Goal: Task Accomplishment & Management: Manage account settings

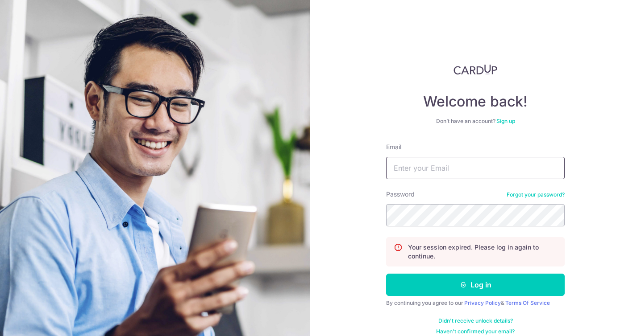
type input "[EMAIL_ADDRESS][DOMAIN_NAME]"
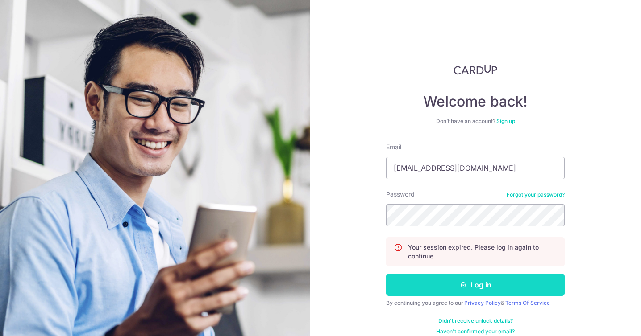
click at [440, 289] on button "Log in" at bounding box center [475, 285] width 178 height 22
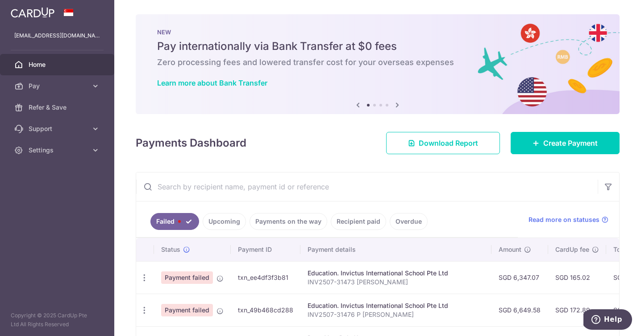
scroll to position [66, 0]
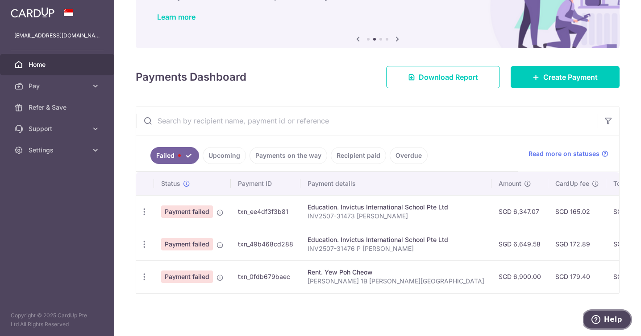
click at [606, 317] on span "Help" at bounding box center [613, 320] width 18 height 8
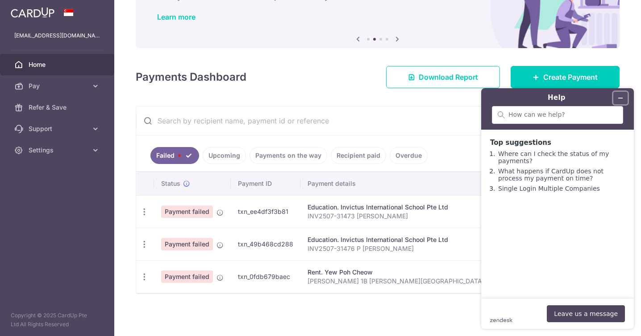
click at [619, 98] on icon "Minimise widget" at bounding box center [620, 98] width 4 height 0
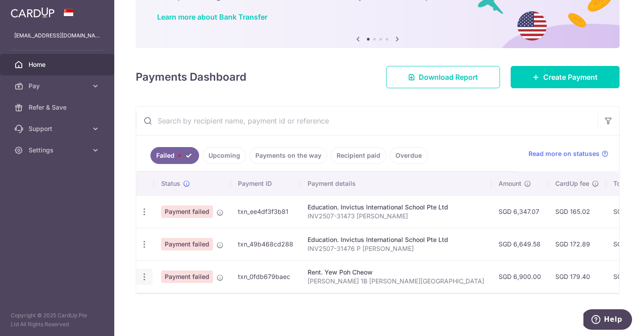
click at [144, 217] on icon "button" at bounding box center [144, 212] width 9 height 9
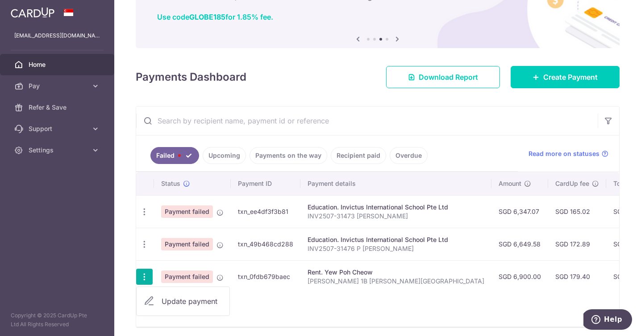
click at [175, 298] on span "Update payment" at bounding box center [192, 301] width 61 height 11
radio input "true"
type input "6,900.00"
type input "[PERSON_NAME] 1B [PERSON_NAME][GEOGRAPHIC_DATA]"
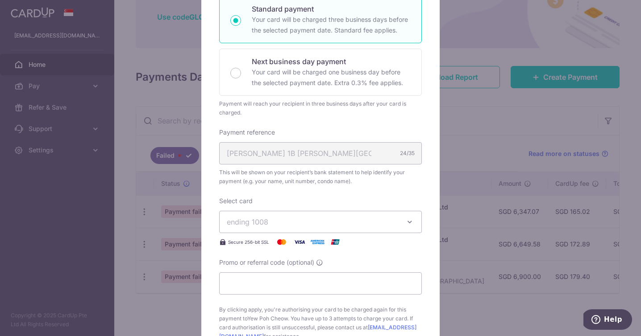
scroll to position [159, 0]
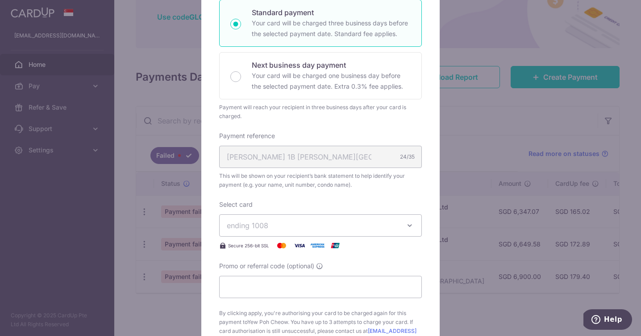
click at [291, 223] on span "ending 1008" at bounding box center [312, 225] width 171 height 11
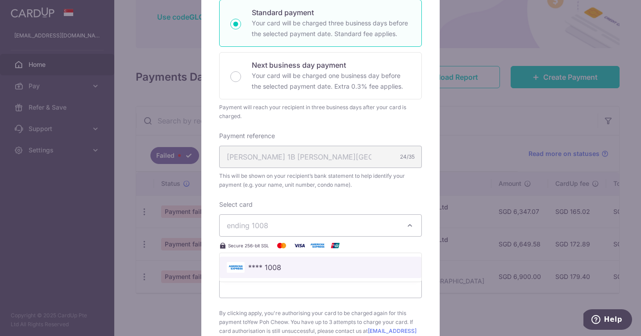
click at [290, 270] on span "**** 1008" at bounding box center [320, 267] width 187 height 11
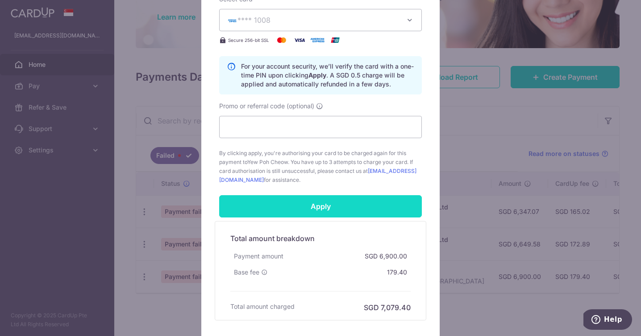
scroll to position [363, 0]
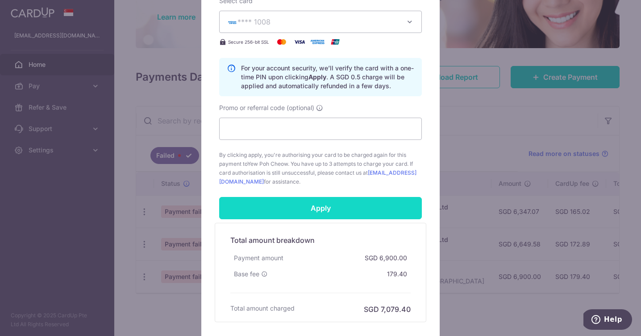
click at [311, 204] on input "Apply" at bounding box center [320, 208] width 203 height 22
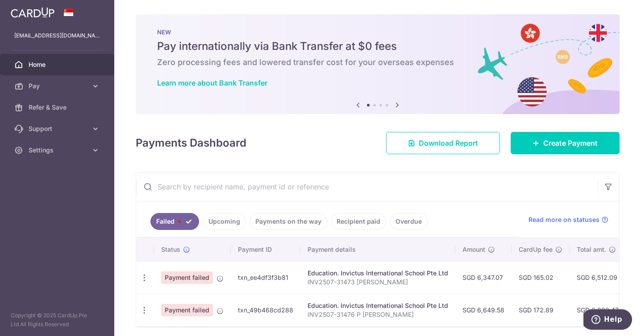
scroll to position [33, 0]
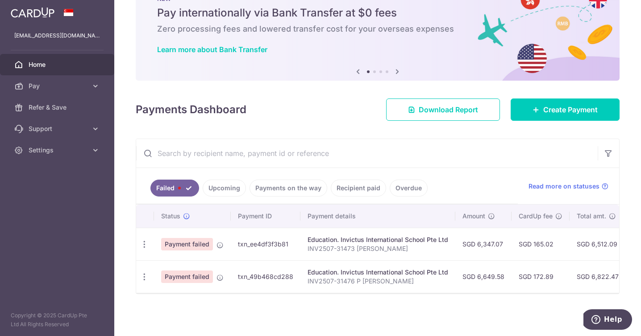
click at [224, 186] on link "Upcoming" at bounding box center [224, 188] width 43 height 17
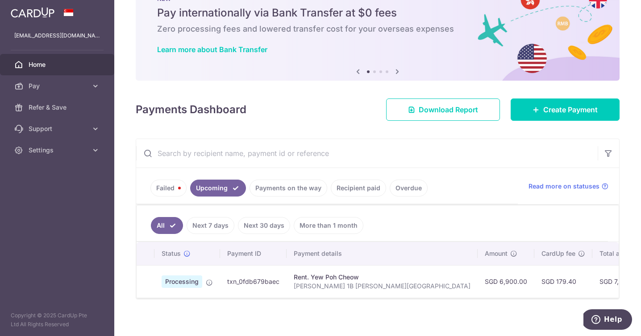
click at [165, 188] on link "Failed" at bounding box center [168, 188] width 36 height 17
